Goal: Transaction & Acquisition: Subscribe to service/newsletter

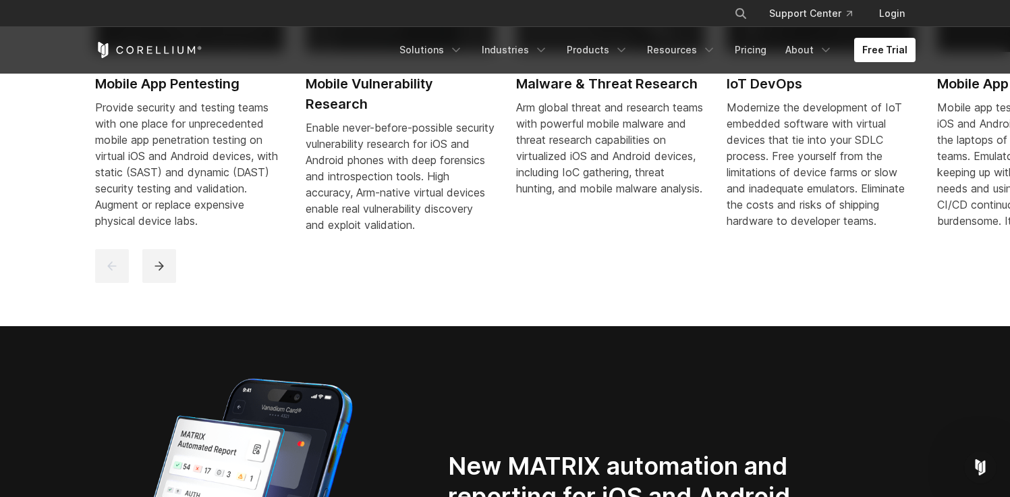
scroll to position [904, 0]
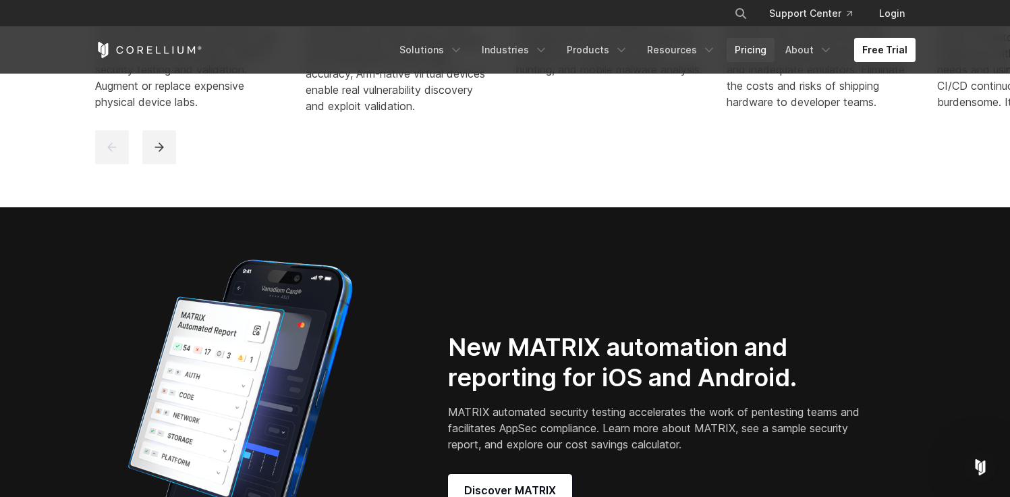
click at [755, 50] on link "Pricing" at bounding box center [751, 50] width 48 height 24
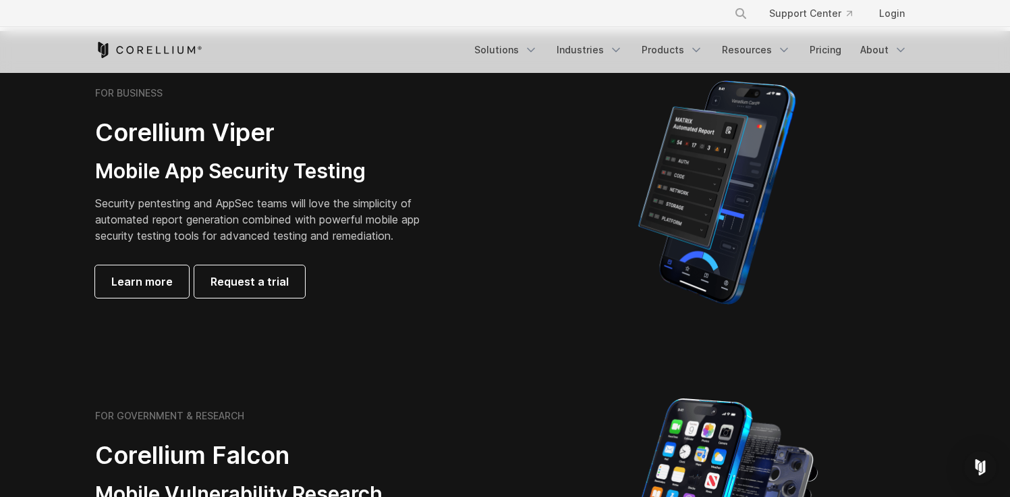
scroll to position [439, 0]
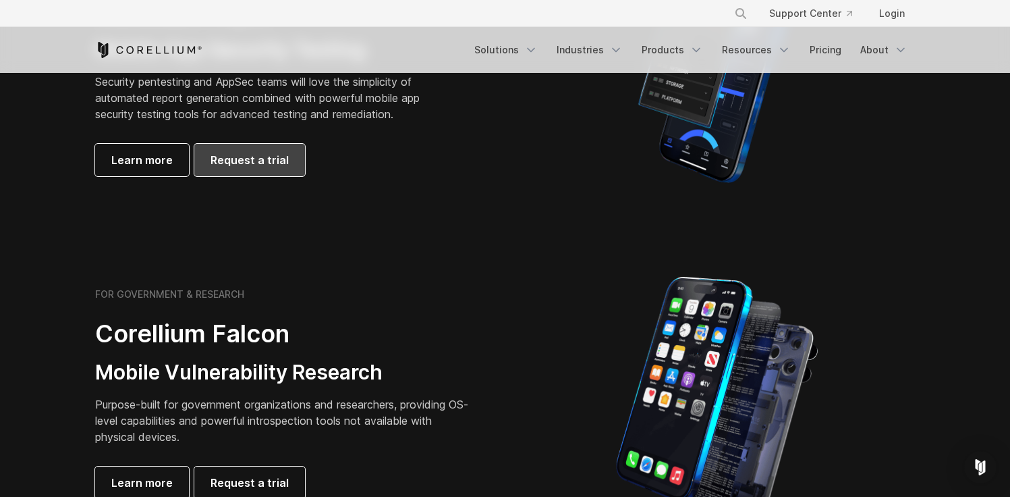
click at [267, 148] on link "Request a trial" at bounding box center [249, 160] width 111 height 32
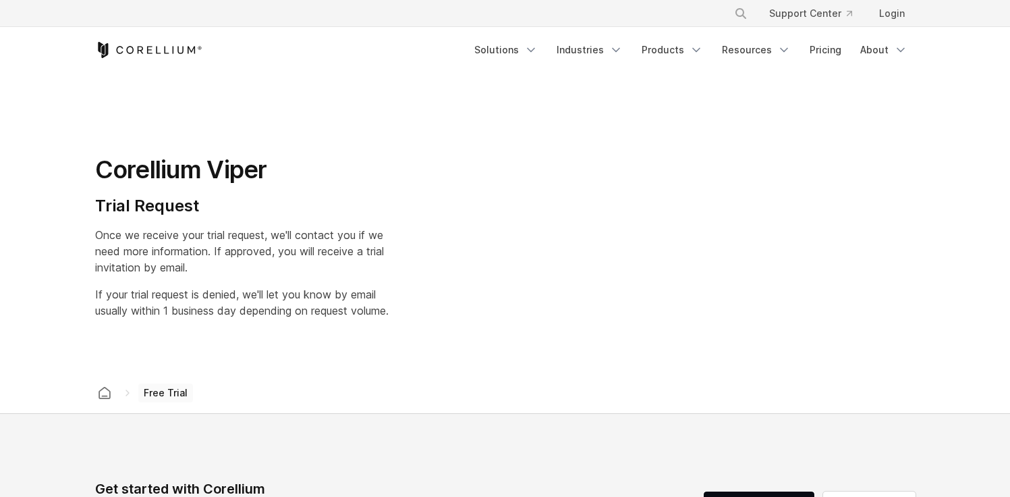
select select "**"
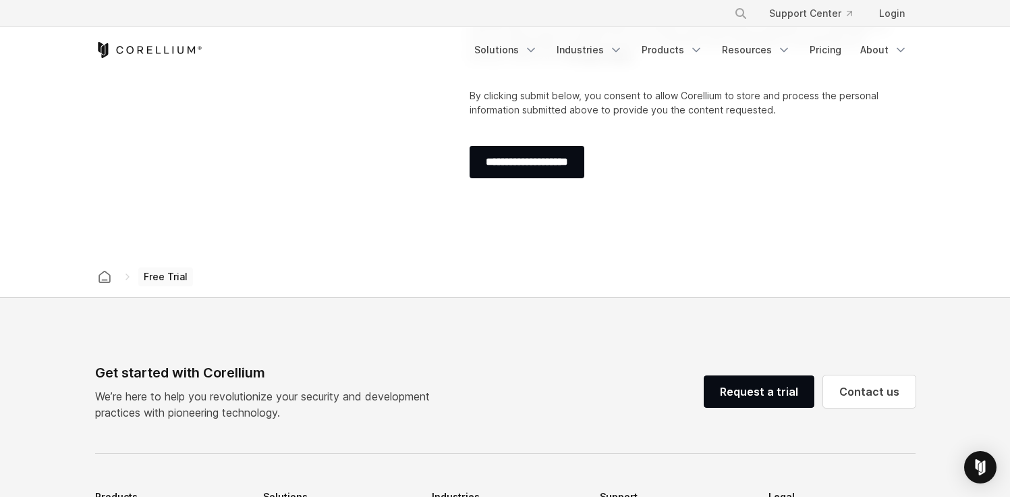
scroll to position [686, 0]
